Goal: Task Accomplishment & Management: Manage account settings

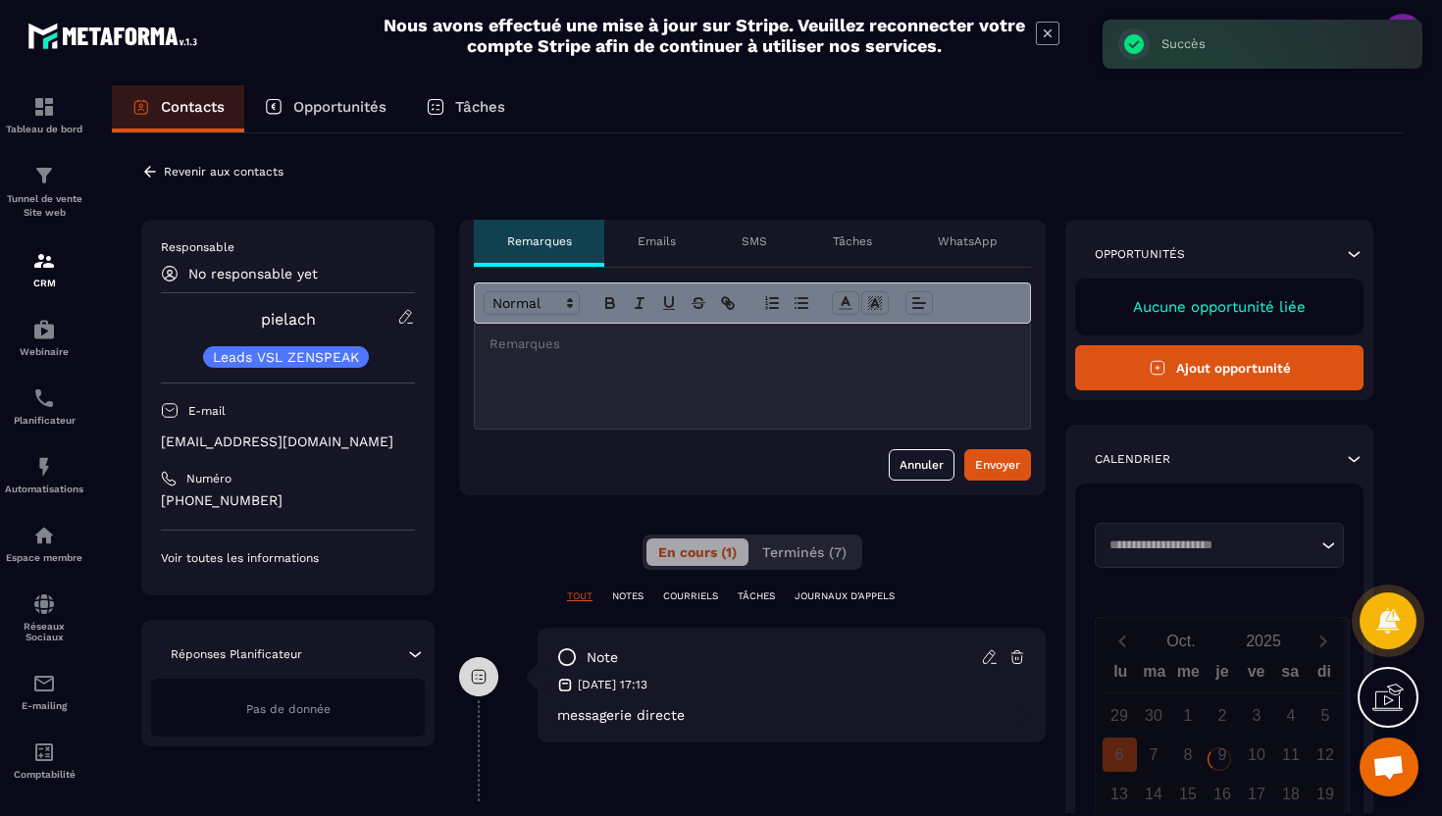
click at [158, 180] on icon at bounding box center [150, 172] width 18 height 18
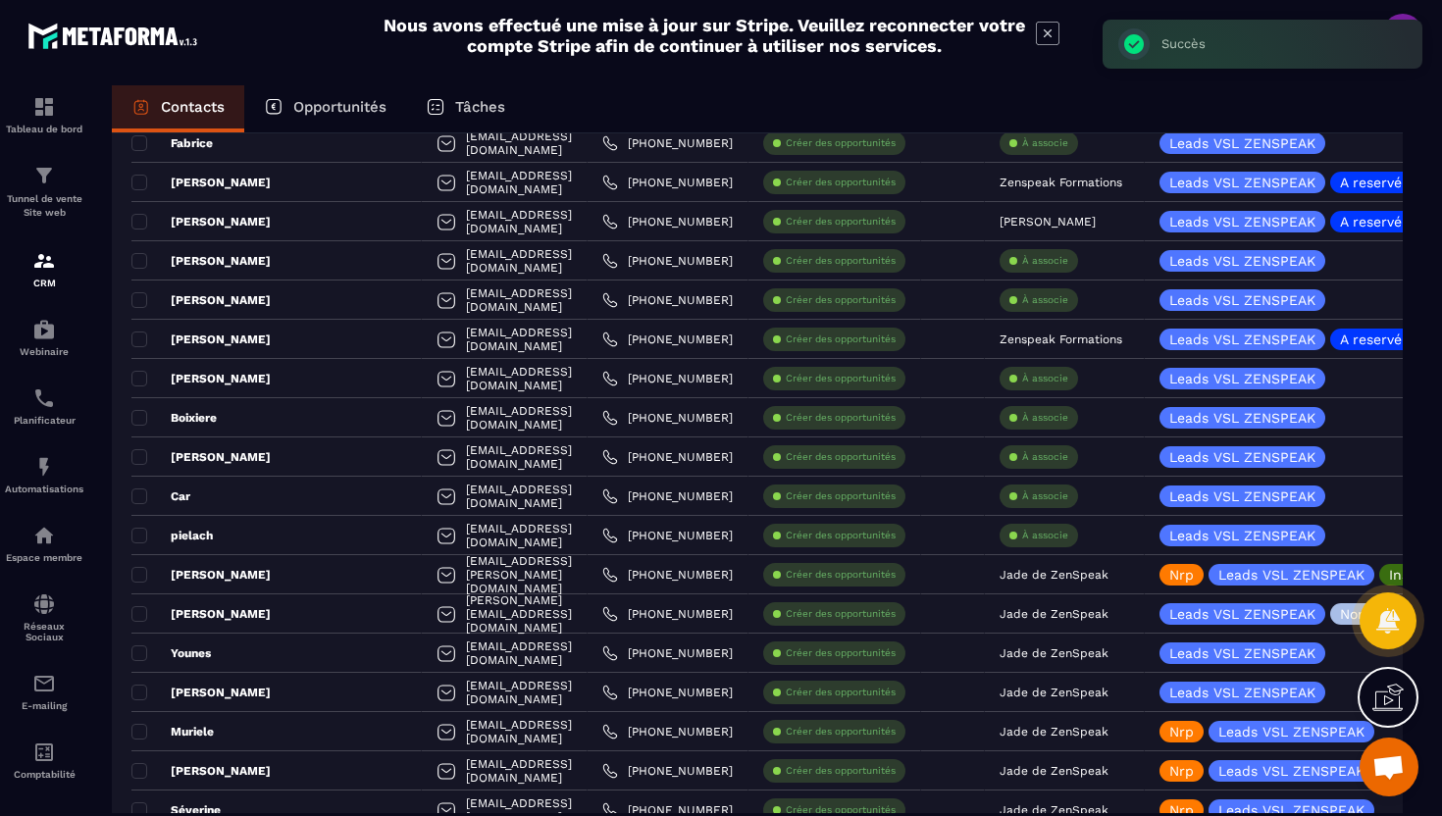
scroll to position [1550, 0]
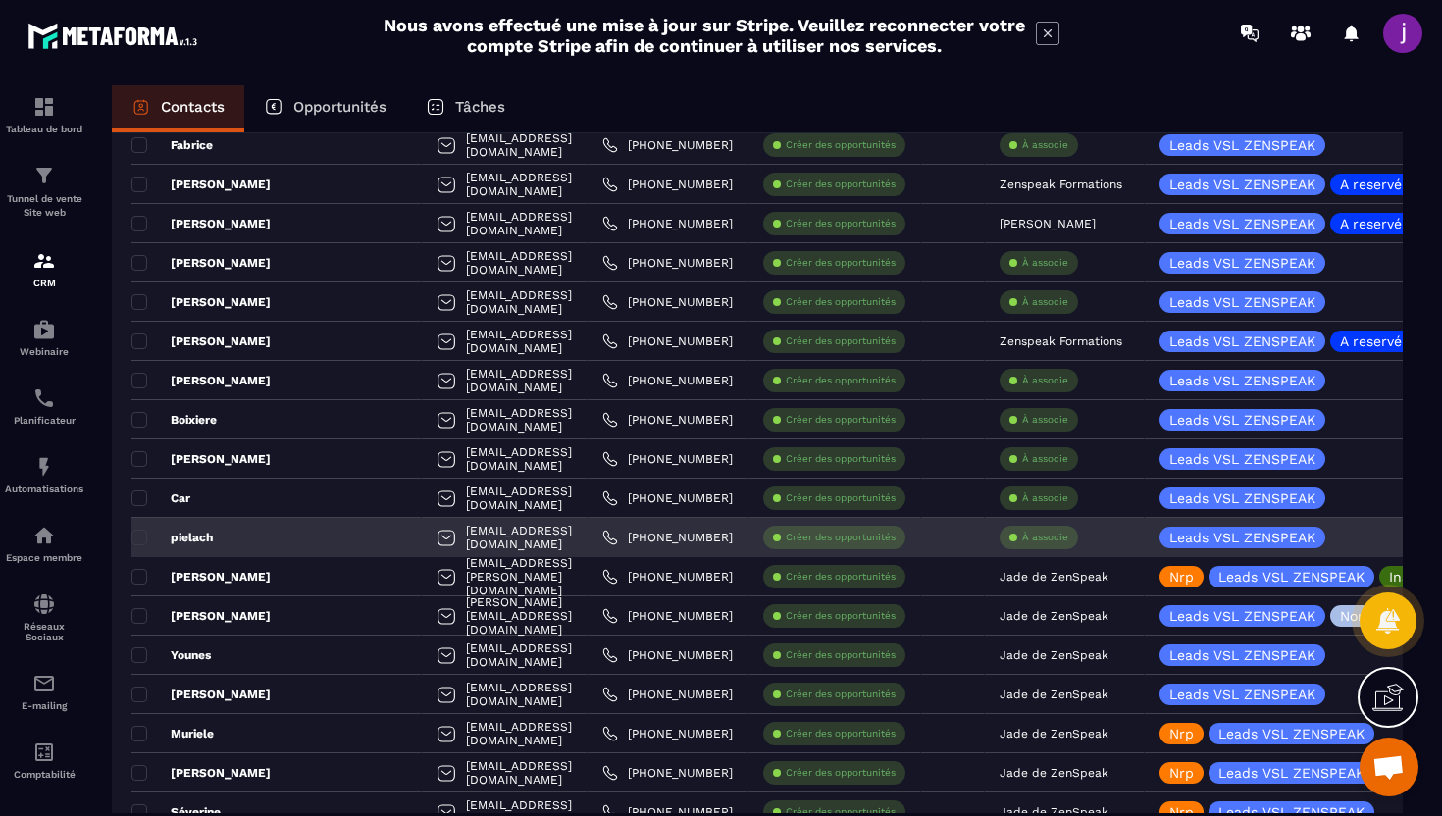
click at [1059, 531] on p "À associe" at bounding box center [1045, 538] width 46 height 14
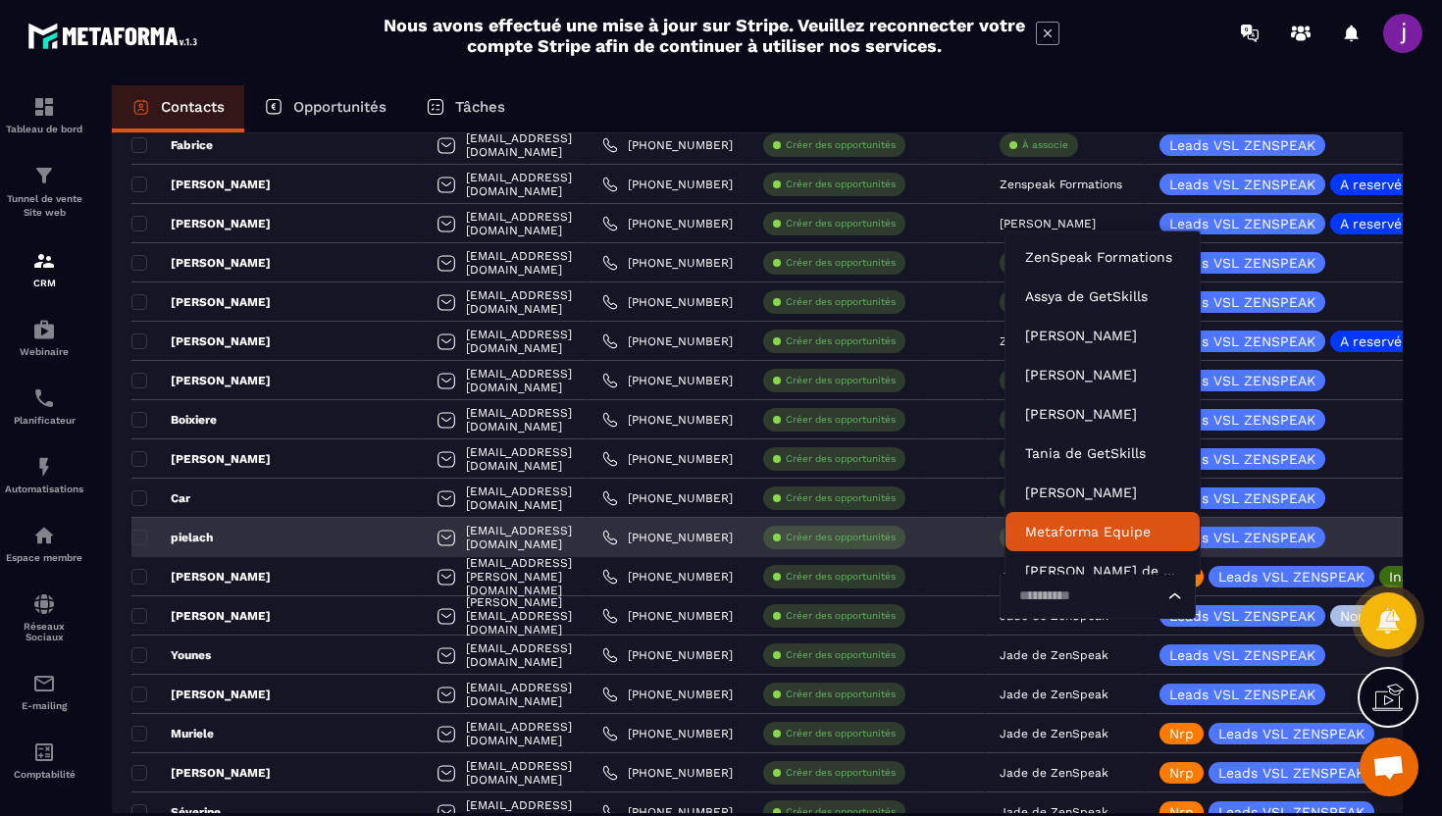
scroll to position [15, 0]
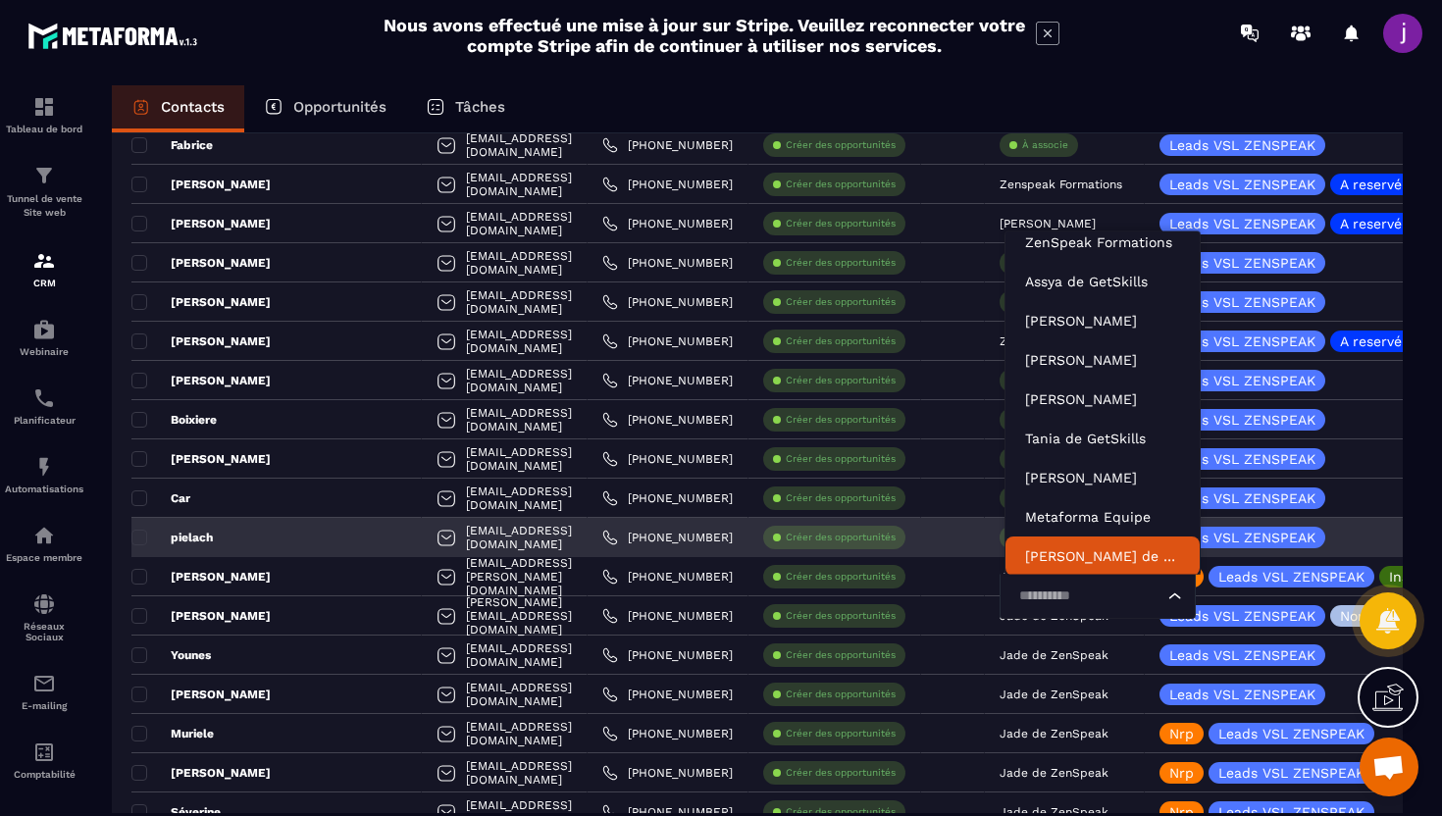
click at [1055, 603] on input "Search for option" at bounding box center [1087, 597] width 151 height 22
type input "****"
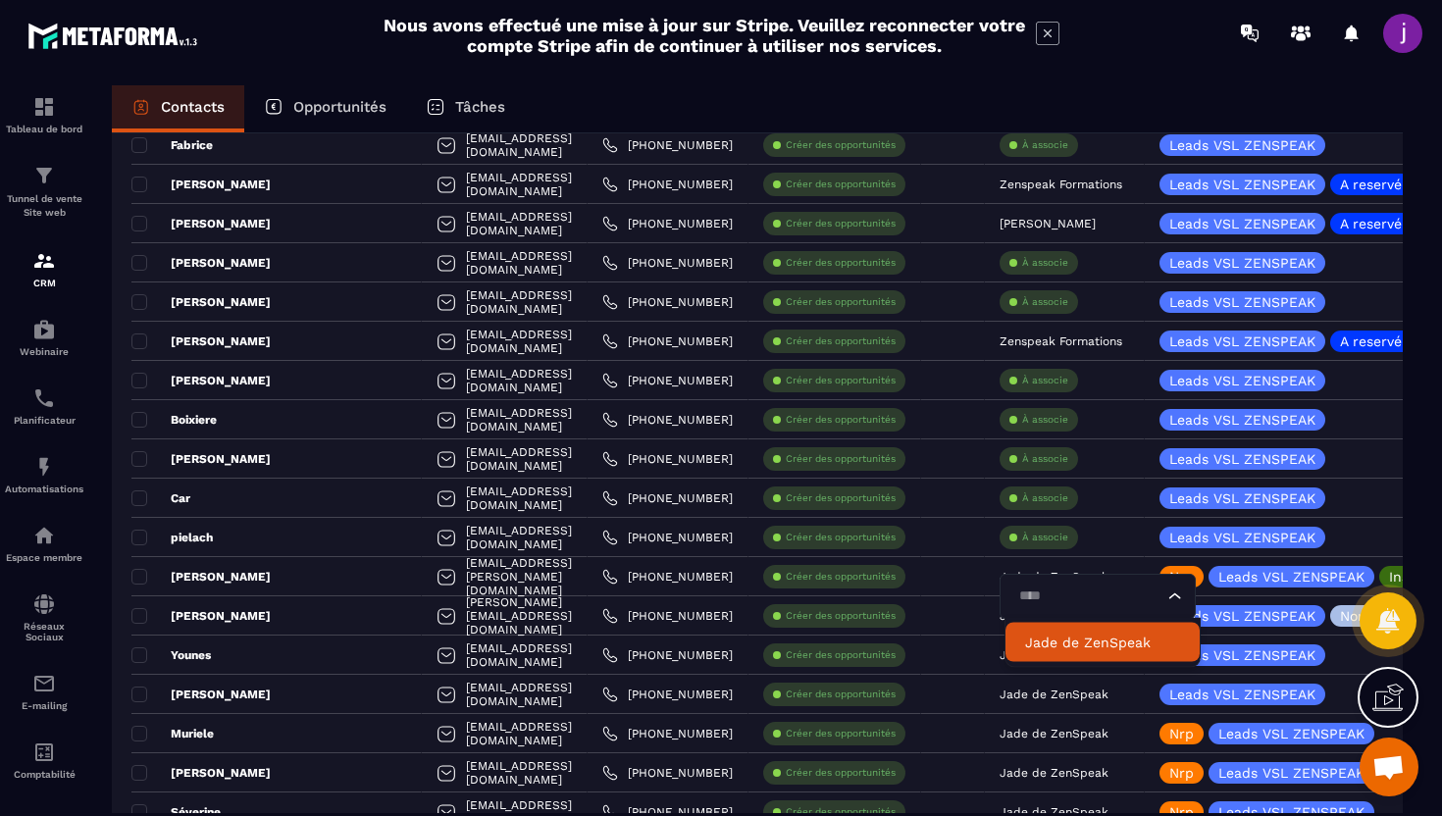
click at [1060, 644] on p "Jade de ZenSpeak" at bounding box center [1102, 643] width 155 height 20
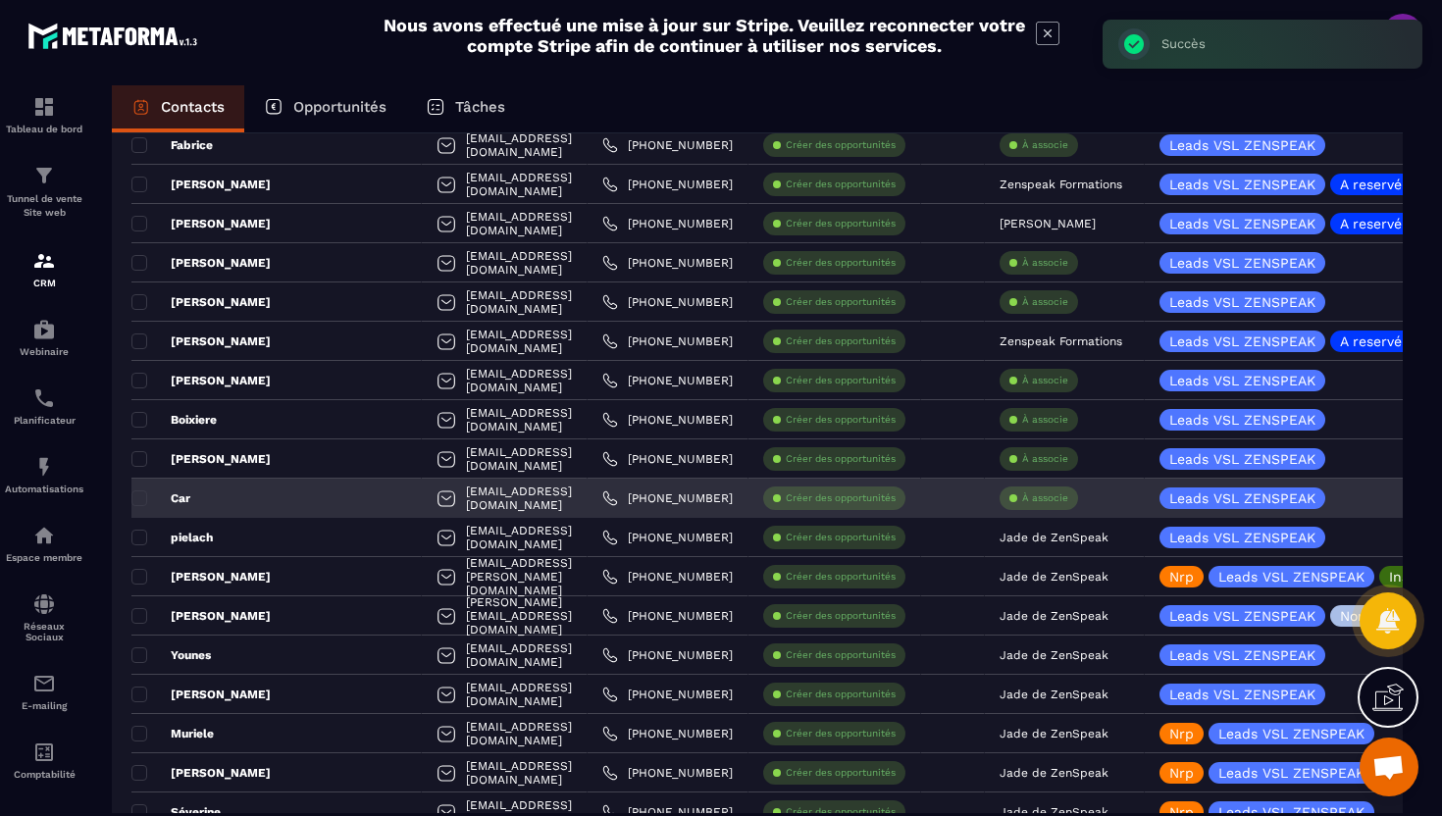
click at [300, 488] on div "Car" at bounding box center [276, 498] width 290 height 39
